Goal: Information Seeking & Learning: Check status

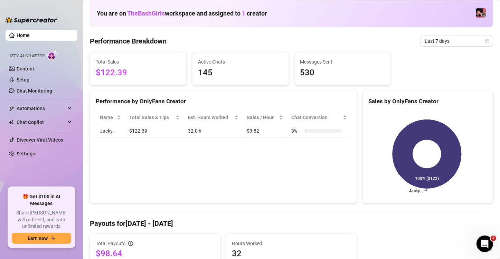
scroll to position [43, 0]
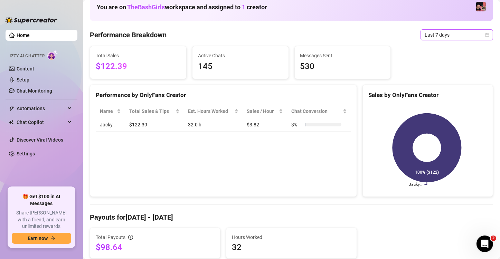
click at [486, 33] on icon "calendar" at bounding box center [488, 35] width 4 height 4
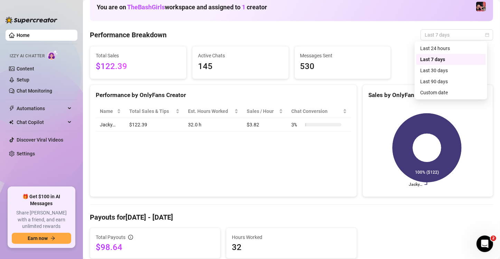
click at [455, 48] on div "Last 24 hours" at bounding box center [451, 49] width 62 height 8
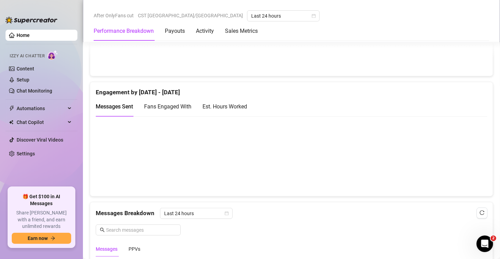
scroll to position [442, 0]
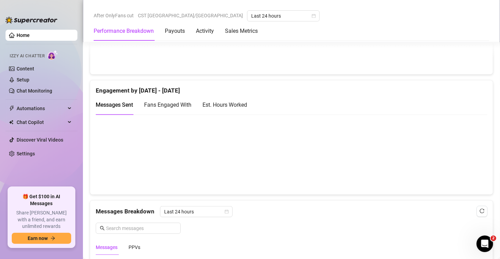
click at [224, 102] on div "Est. Hours Worked" at bounding box center [225, 105] width 45 height 9
click at [390, 173] on canvas at bounding box center [289, 154] width 386 height 69
click at [194, 152] on canvas at bounding box center [289, 154] width 386 height 69
click at [400, 164] on canvas at bounding box center [289, 154] width 386 height 69
click at [379, 186] on canvas at bounding box center [289, 154] width 386 height 69
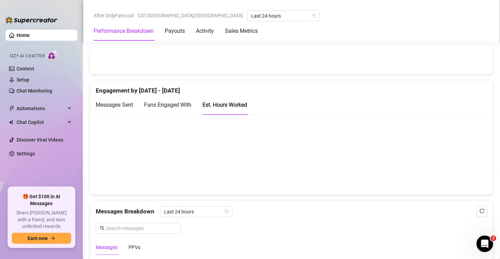
click at [379, 174] on canvas at bounding box center [289, 154] width 386 height 69
click at [195, 159] on canvas at bounding box center [289, 154] width 386 height 69
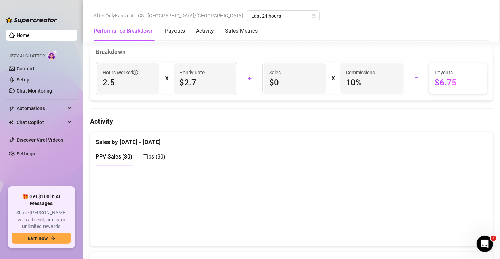
scroll to position [0, 0]
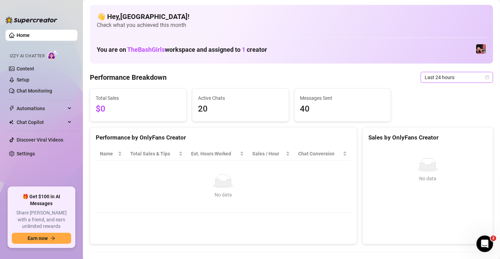
click at [486, 77] on icon "calendar" at bounding box center [488, 77] width 4 height 4
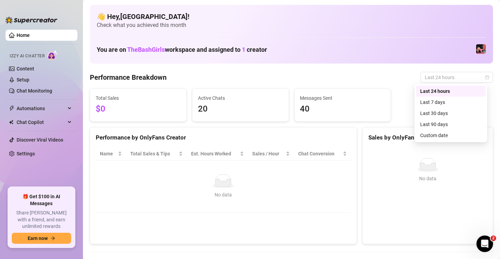
click at [454, 104] on div "Last 7 days" at bounding box center [451, 103] width 62 height 8
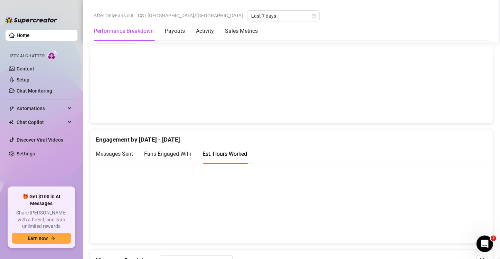
scroll to position [394, 0]
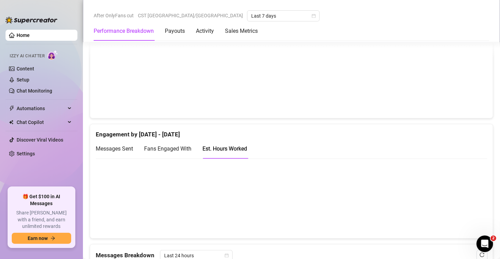
click at [169, 202] on canvas at bounding box center [289, 198] width 386 height 69
click at [224, 205] on canvas at bounding box center [289, 198] width 386 height 69
click at [316, 218] on canvas at bounding box center [289, 198] width 386 height 69
click at [358, 198] on canvas at bounding box center [289, 198] width 386 height 69
click at [410, 205] on canvas at bounding box center [289, 198] width 386 height 69
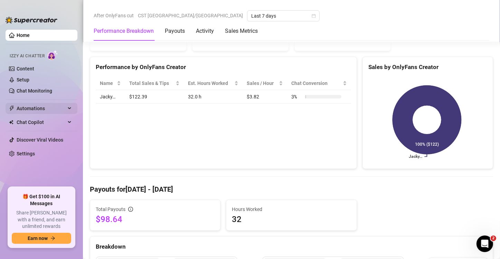
scroll to position [0, 0]
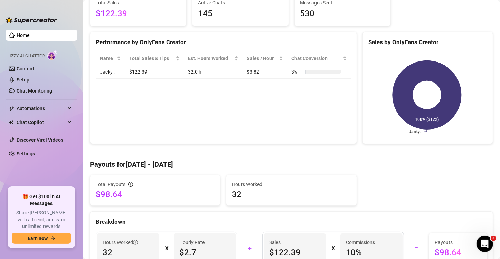
click at [232, 221] on div "Breakdown" at bounding box center [292, 222] width 392 height 9
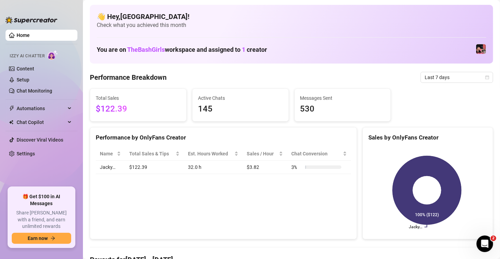
click at [277, 167] on td "$3.82" at bounding box center [265, 167] width 45 height 13
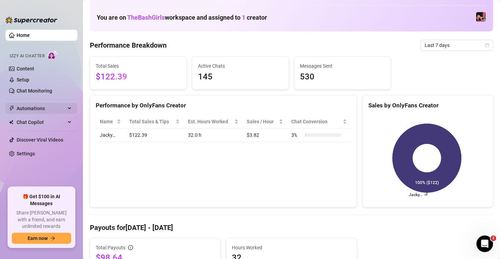
scroll to position [33, 0]
